Goal: Task Accomplishment & Management: Use online tool/utility

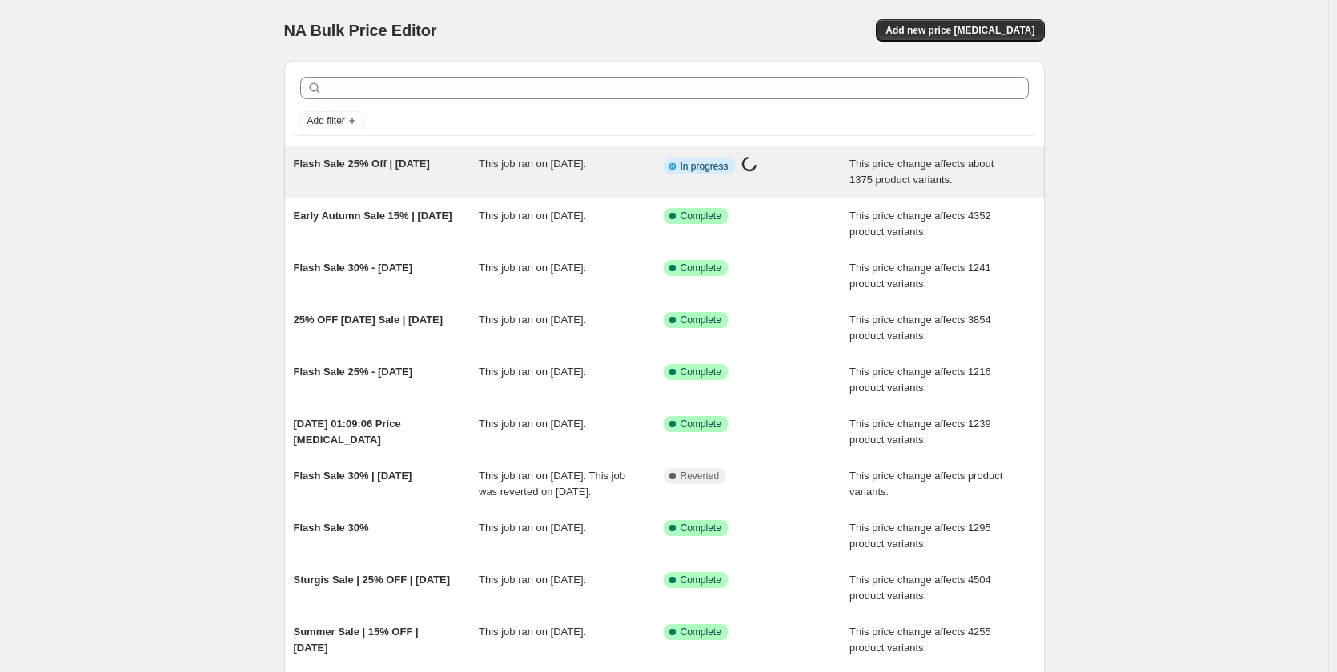
click at [406, 166] on span "Flash Sale 25% Off | [DATE]" at bounding box center [362, 164] width 136 height 12
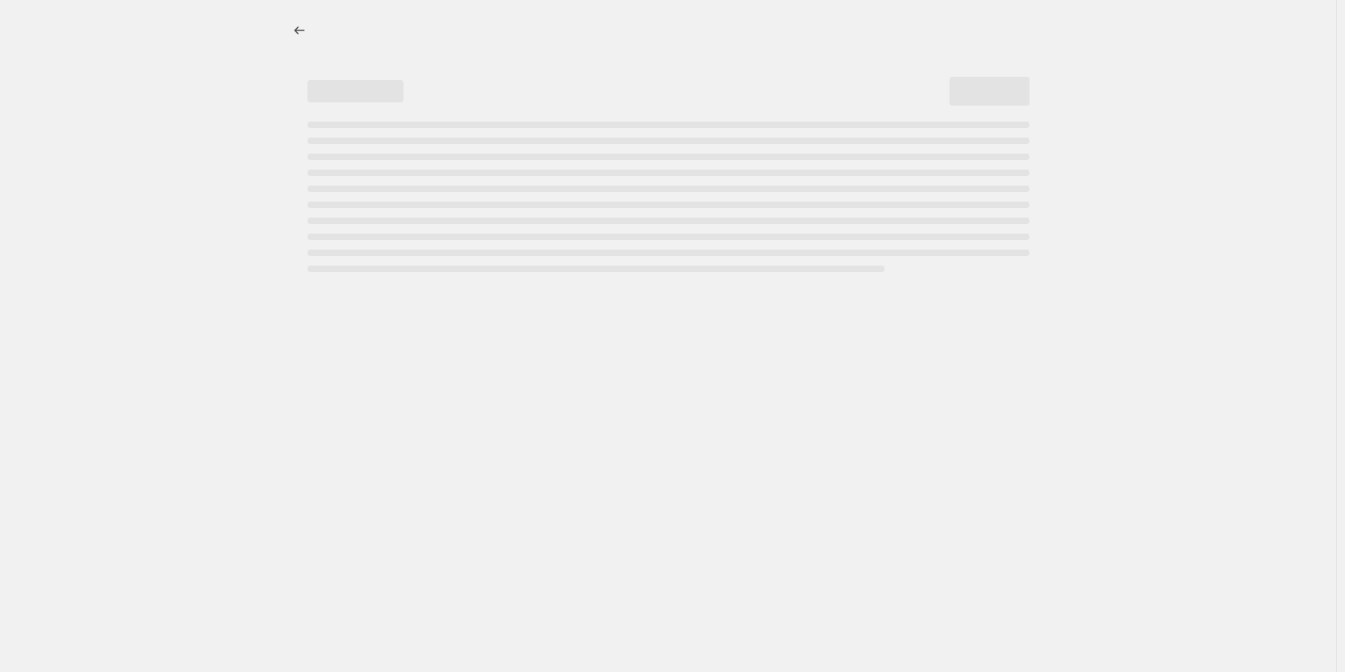
select select "pcap"
select select "no_change"
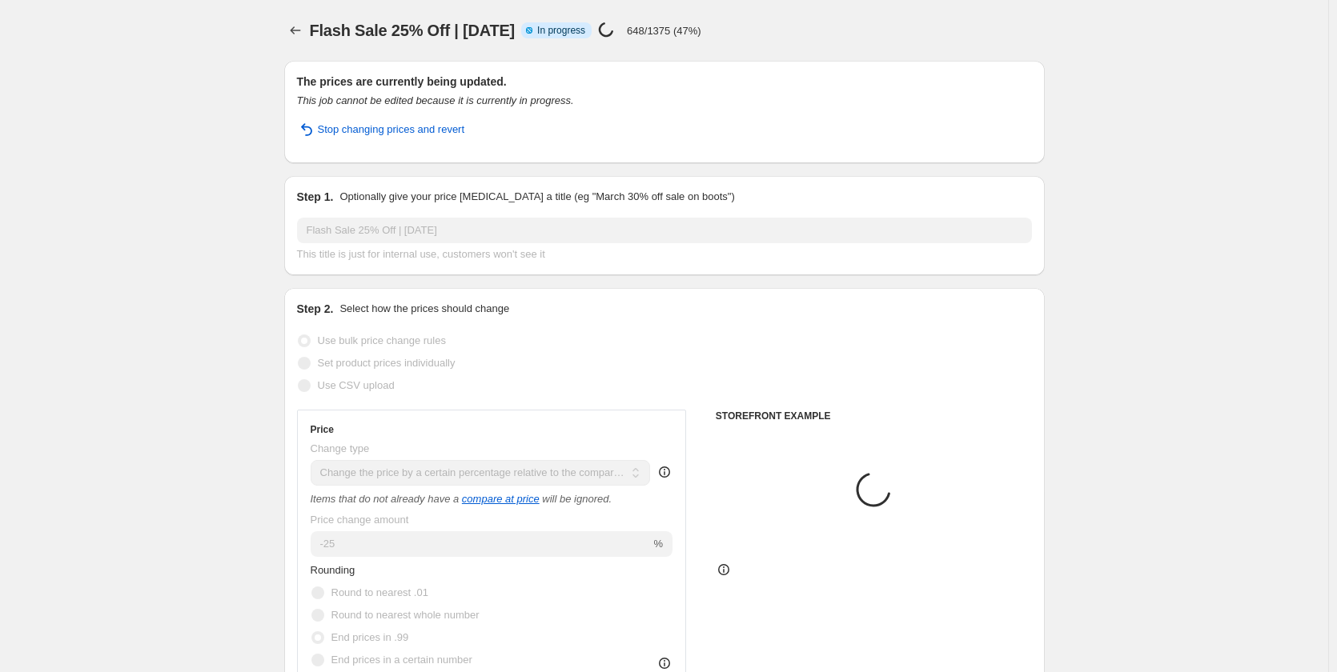
select select "tag"
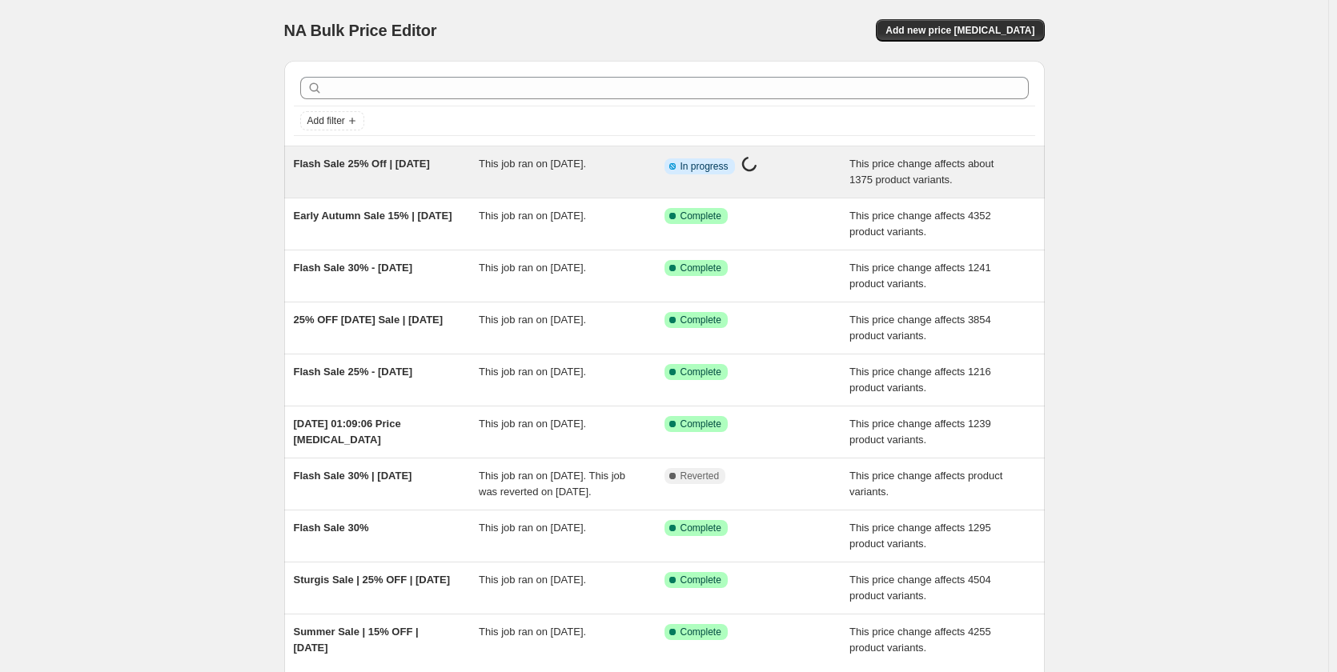
click at [588, 183] on div "This job ran on [DATE]." at bounding box center [572, 172] width 186 height 32
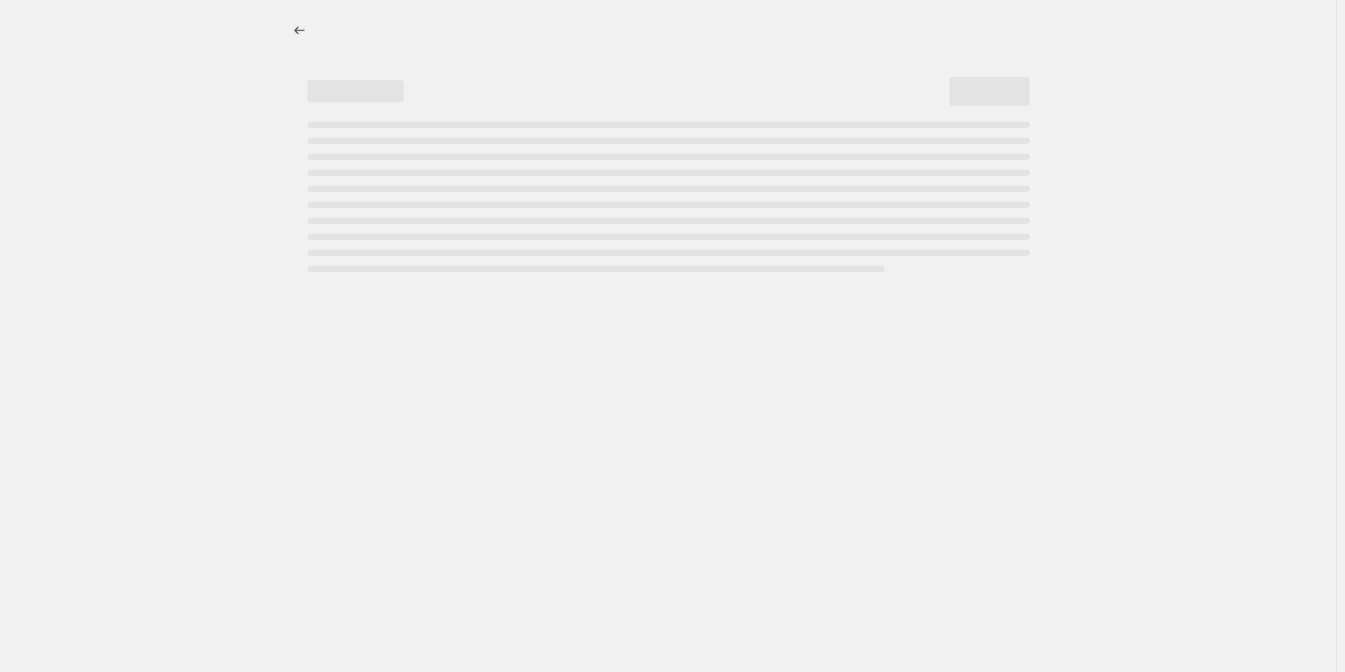
select select "pcap"
select select "no_change"
select select "tag"
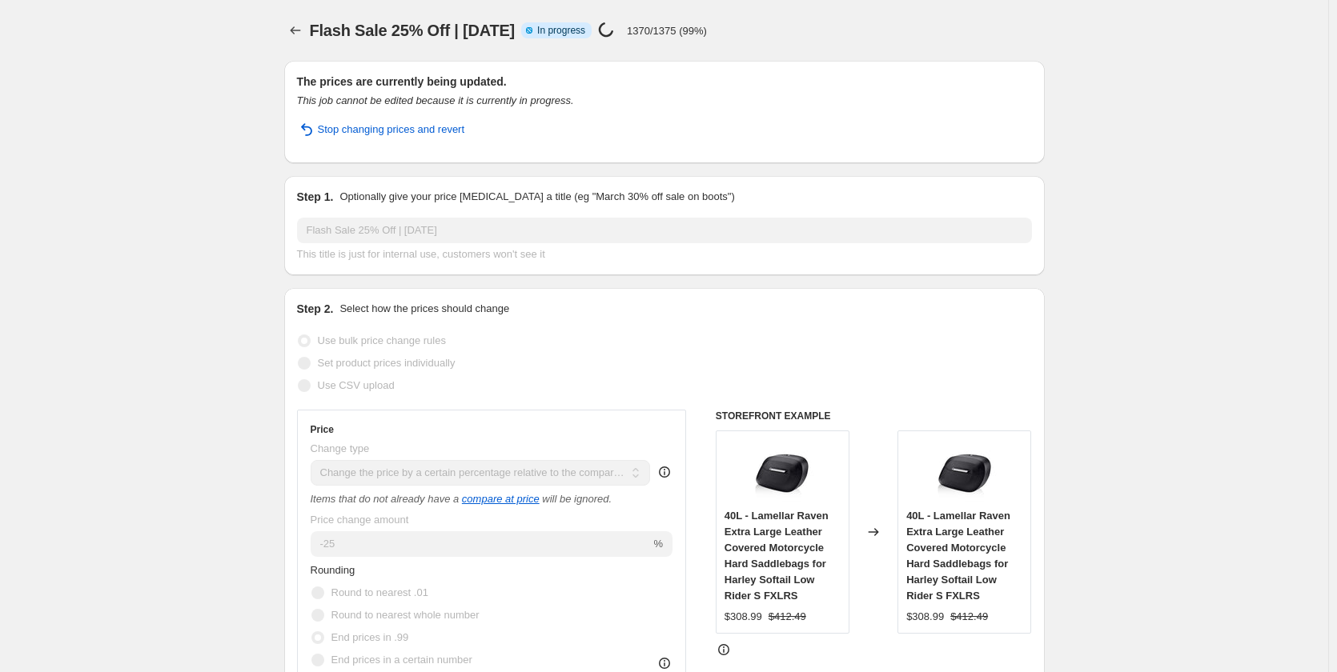
select select "pcap"
select select "no_change"
select select "tag"
